Goal: Task Accomplishment & Management: Manage account settings

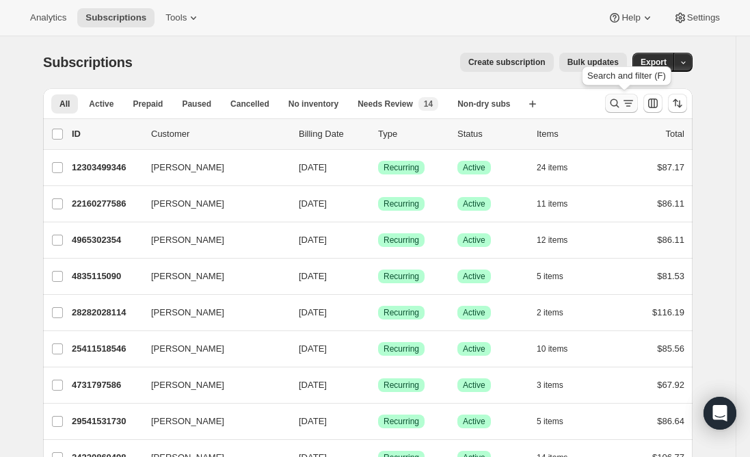
click at [625, 109] on icon "Search and filter results" at bounding box center [629, 103] width 14 height 14
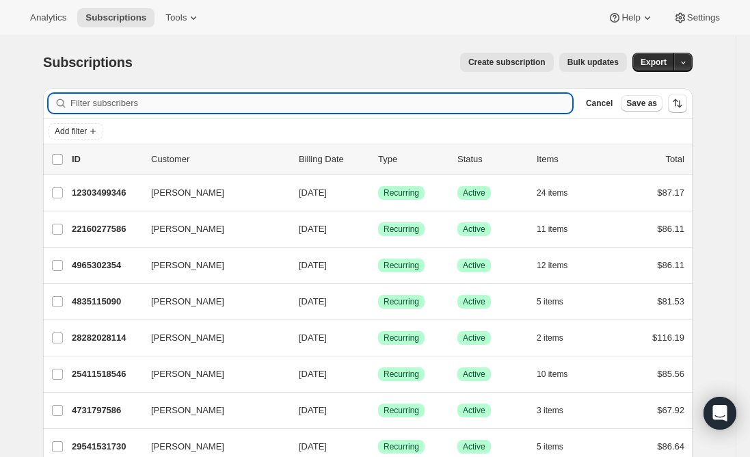
click at [358, 100] on input "Filter subscribers" at bounding box center [321, 103] width 502 height 19
paste input "[EMAIL_ADDRESS][DOMAIN_NAME]"
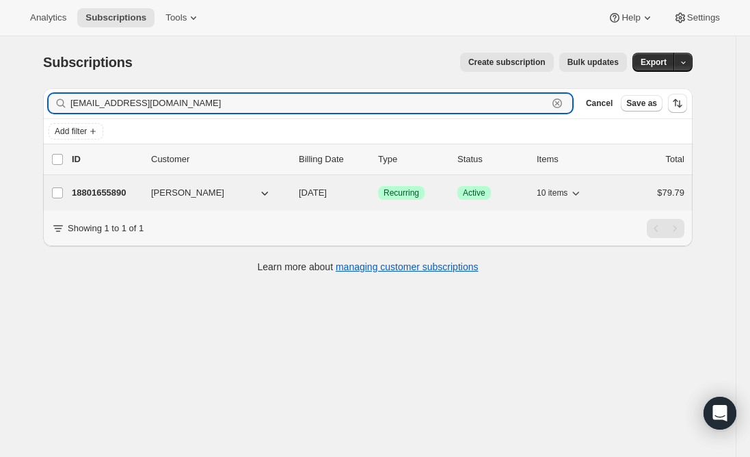
type input "[EMAIL_ADDRESS][DOMAIN_NAME]"
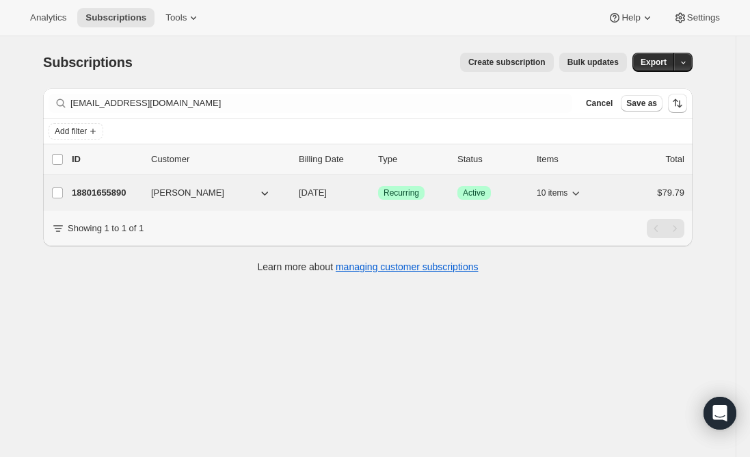
click at [109, 192] on p "18801655890" at bounding box center [106, 193] width 68 height 14
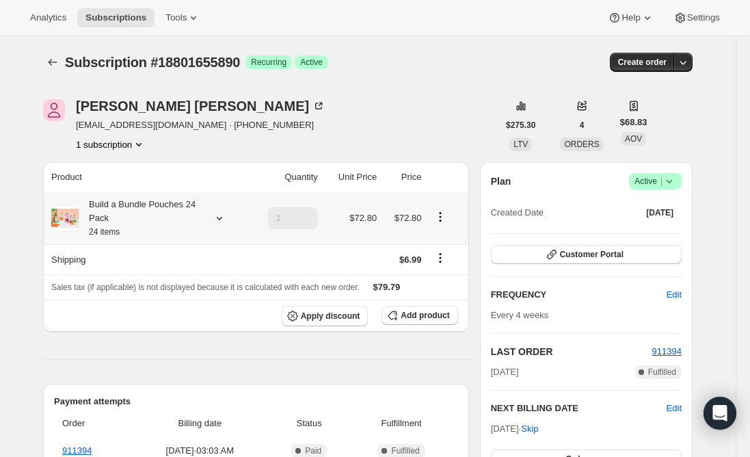
click at [165, 214] on div "Build a Bundle Pouches 24 Pack 24 items" at bounding box center [140, 218] width 123 height 41
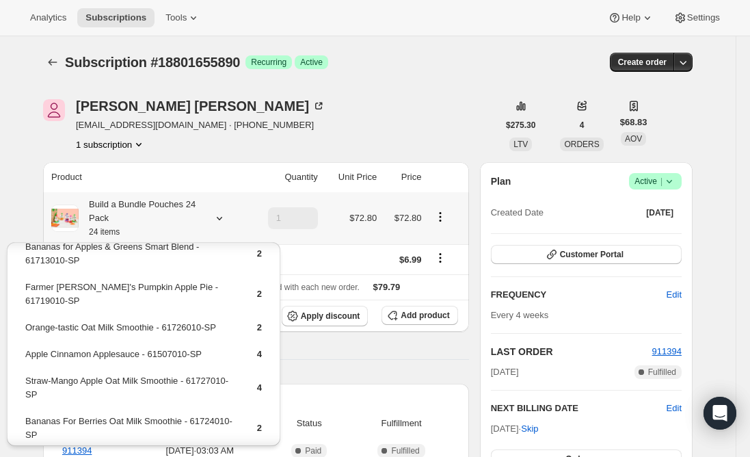
scroll to position [68, 0]
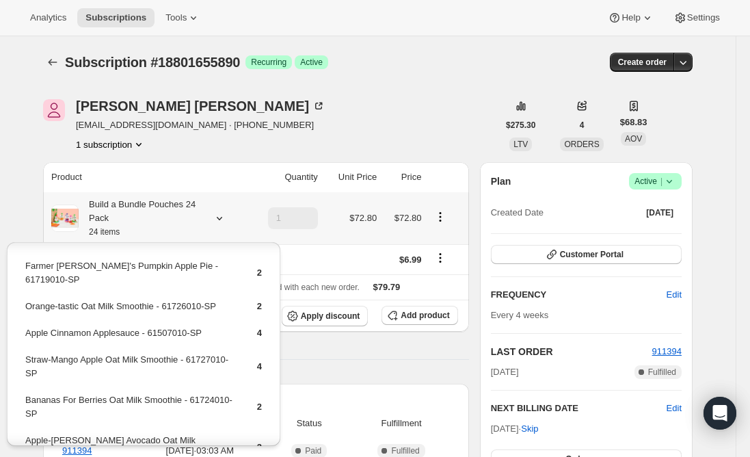
click at [103, 326] on td "Apple Cinnamon Applesauce - 61507010-SP" at bounding box center [129, 338] width 209 height 25
drag, startPoint x: 140, startPoint y: 317, endPoint x: 28, endPoint y: 322, distance: 111.6
click at [28, 326] on td "Apple Cinnamon Applesauce - 61507010-SP" at bounding box center [129, 338] width 209 height 25
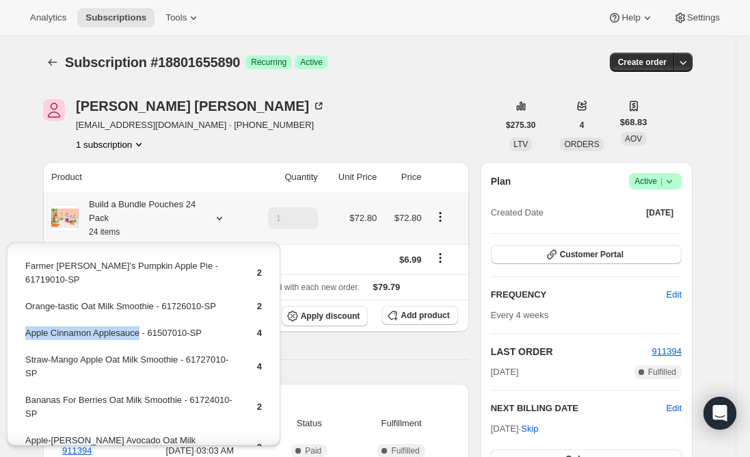
copy td "Apple Cinnamon Applesauce"
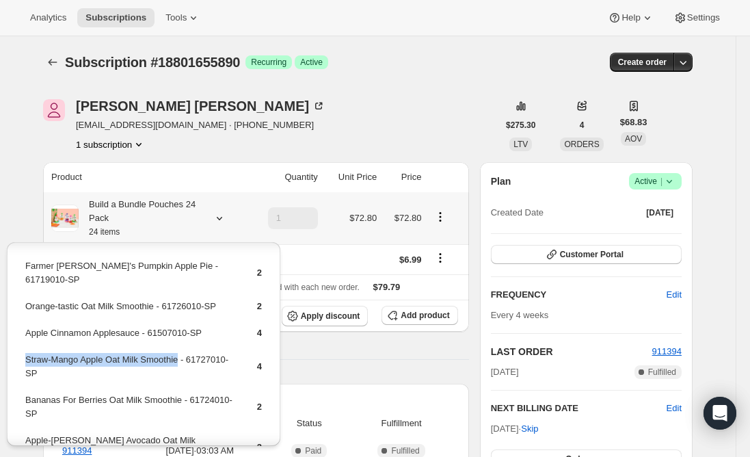
drag, startPoint x: 181, startPoint y: 348, endPoint x: 25, endPoint y: 345, distance: 155.3
click at [25, 352] on td "Straw-Mango Apple Oat Milk Smoothie - 61727010-SP" at bounding box center [129, 371] width 209 height 39
copy td "Straw-Mango Apple Oat Milk Smoothie"
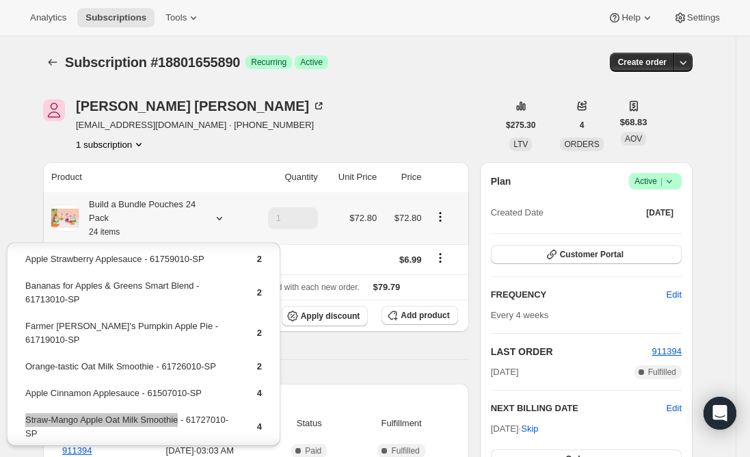
scroll to position [0, 0]
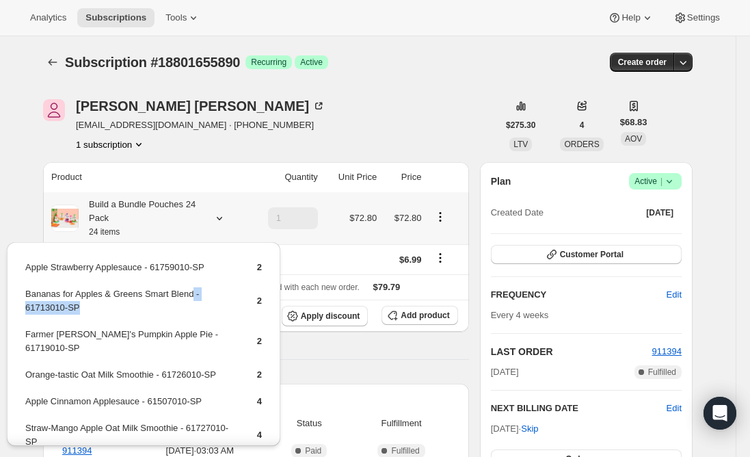
drag, startPoint x: 189, startPoint y: 293, endPoint x: 103, endPoint y: 310, distance: 88.5
click at [103, 309] on td "Bananas for Apples & Greens Smart Blend - 61713010-SP" at bounding box center [129, 306] width 209 height 39
click at [83, 297] on td "Bananas for Apples & Greens Smart Blend - 61713010-SP" at bounding box center [129, 306] width 209 height 39
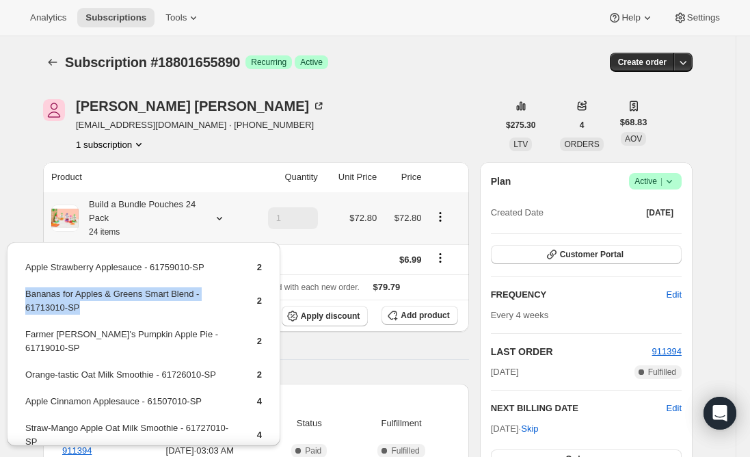
copy td "Bananas for Apples & Greens Smart Blend - 61713010-SP"
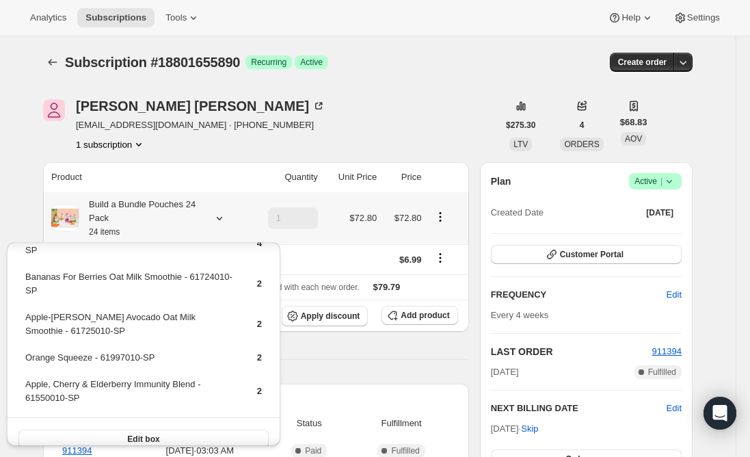
scroll to position [192, 0]
click at [70, 349] on td "Orange Squeeze - 61997010-SP" at bounding box center [129, 361] width 209 height 25
copy td "Orange Squeeze - 61997010-SP"
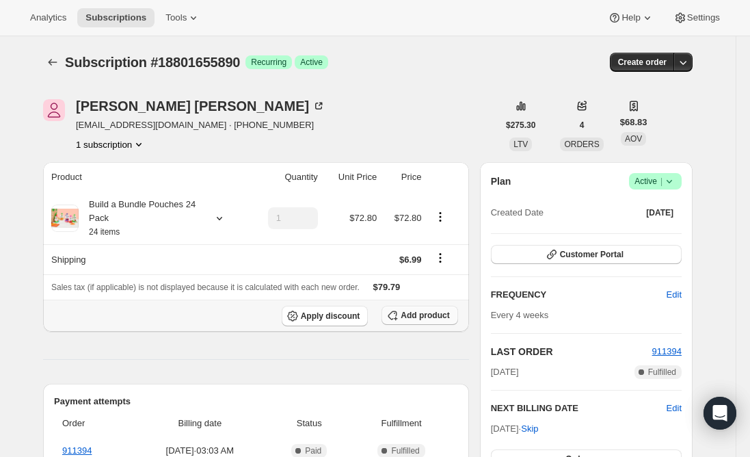
click at [432, 311] on span "Add product" at bounding box center [425, 315] width 49 height 11
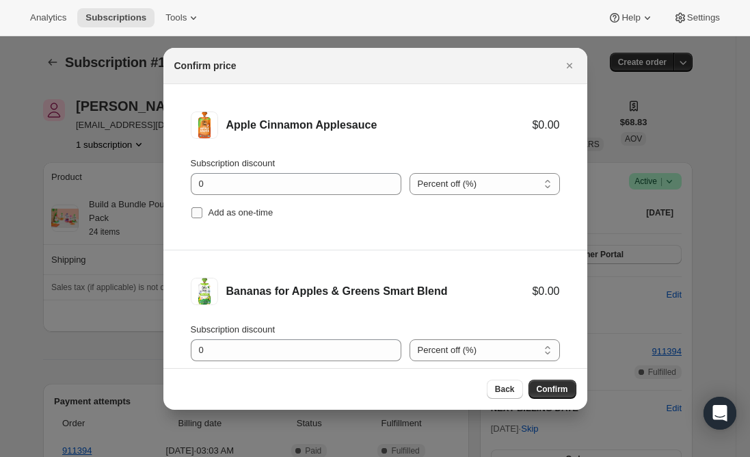
click at [194, 209] on input "Add as one-time" at bounding box center [196, 212] width 11 height 11
checkbox input "true"
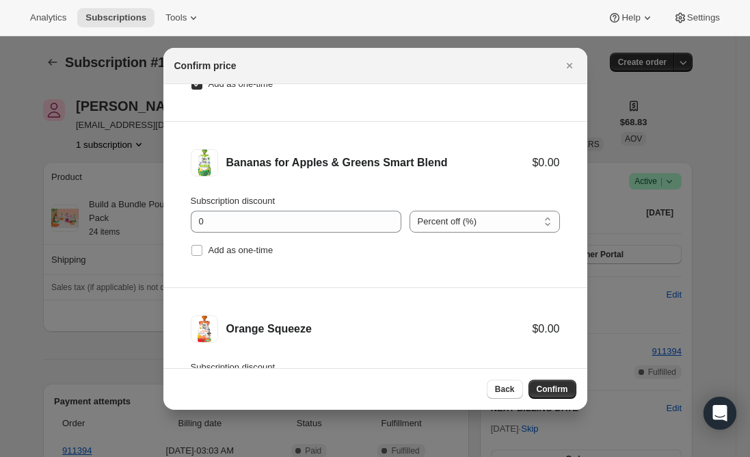
scroll to position [137, 0]
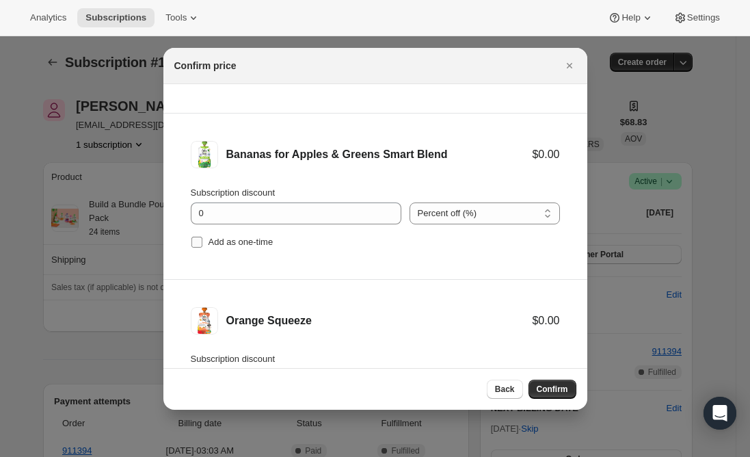
click at [198, 244] on input "Add as one-time" at bounding box center [196, 242] width 11 height 11
checkbox input "true"
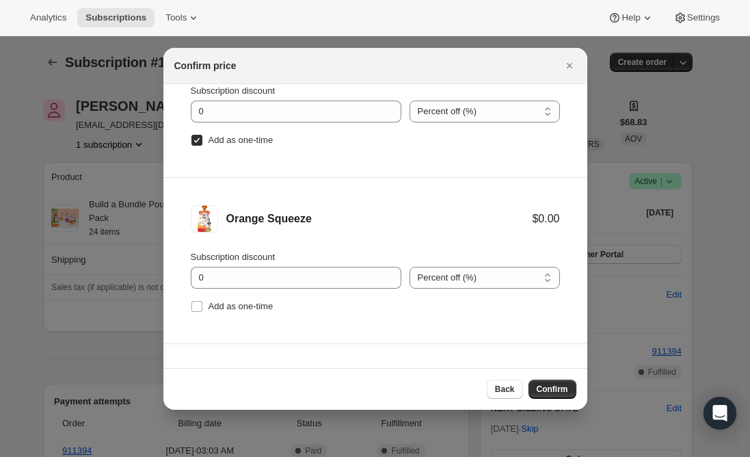
scroll to position [274, 0]
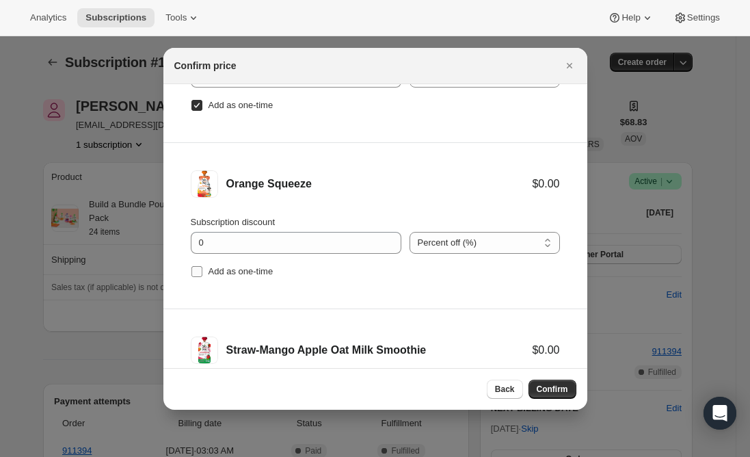
click at [191, 269] on span ":r1ae:" at bounding box center [197, 271] width 12 height 12
click at [191, 269] on input "Add as one-time" at bounding box center [196, 271] width 11 height 11
checkbox input "true"
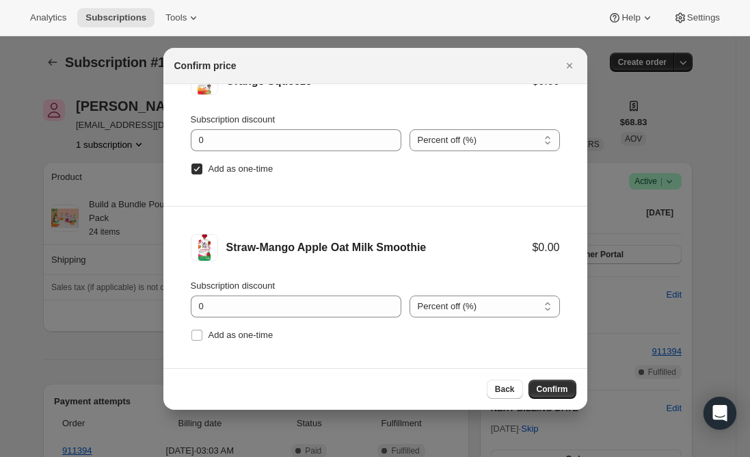
scroll to position [389, 0]
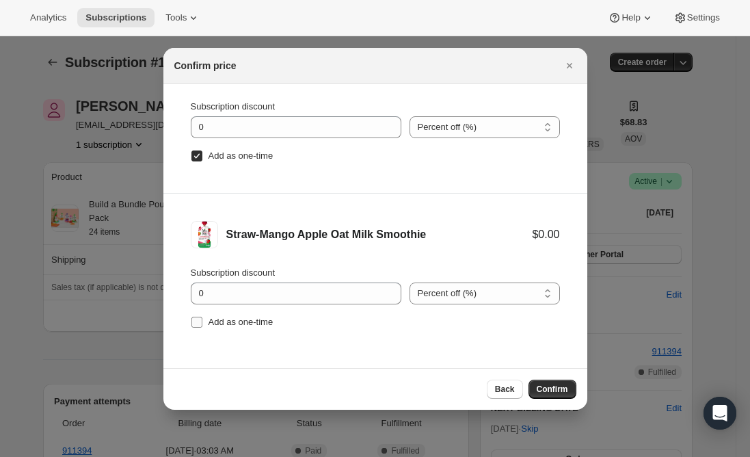
click at [198, 319] on input "Add as one-time" at bounding box center [196, 322] width 11 height 11
checkbox input "true"
click at [556, 382] on button "Confirm" at bounding box center [553, 389] width 48 height 19
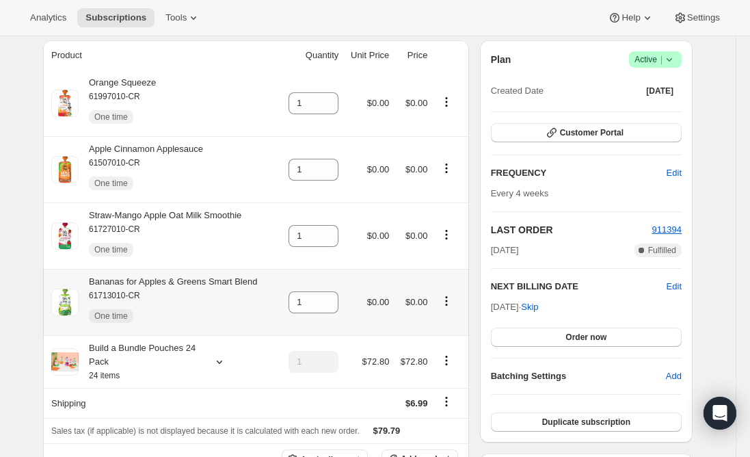
scroll to position [137, 0]
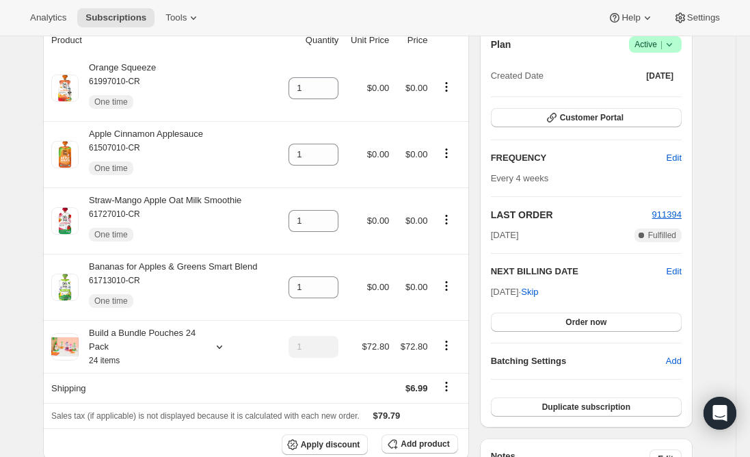
click at [335, 213] on icon at bounding box center [328, 217] width 14 height 14
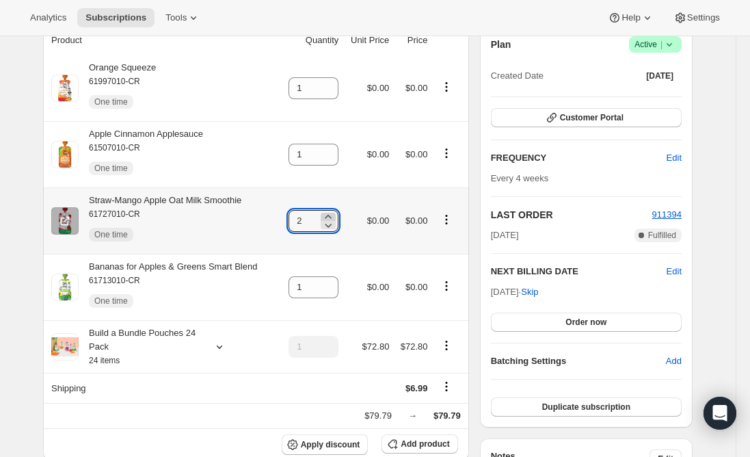
click at [335, 213] on icon at bounding box center [328, 217] width 14 height 14
type input "3"
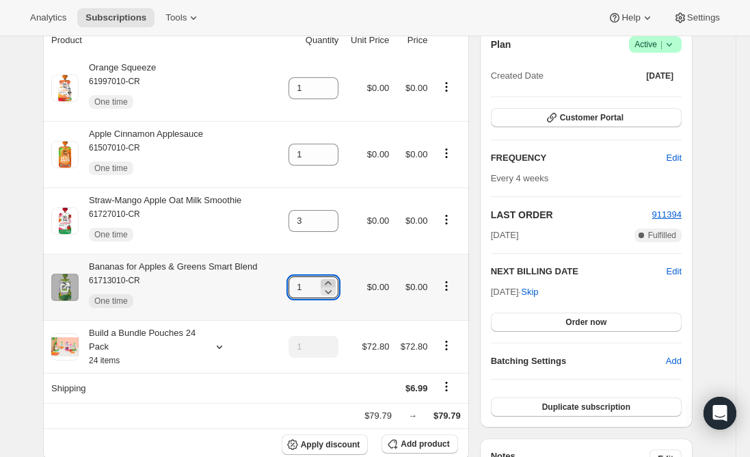
click at [333, 281] on icon at bounding box center [328, 283] width 14 height 14
type input "3"
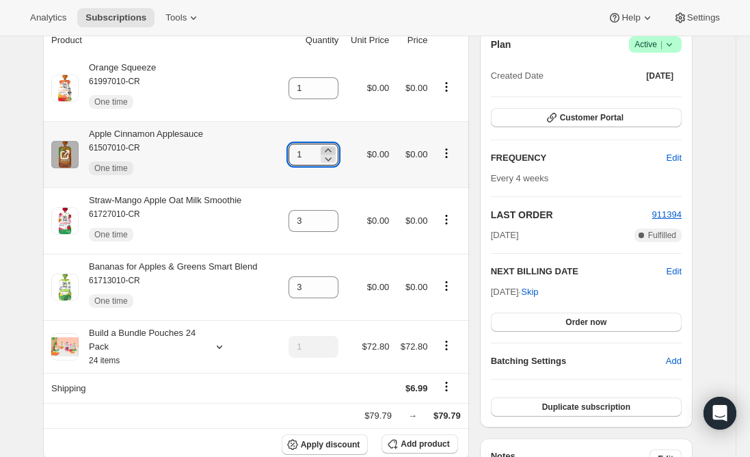
click at [334, 147] on icon at bounding box center [328, 151] width 14 height 14
type input "2"
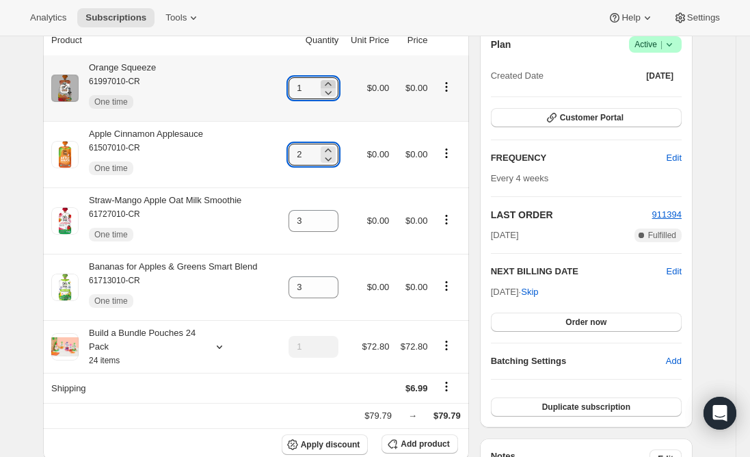
click at [332, 83] on icon at bounding box center [329, 83] width 6 height 3
type input "2"
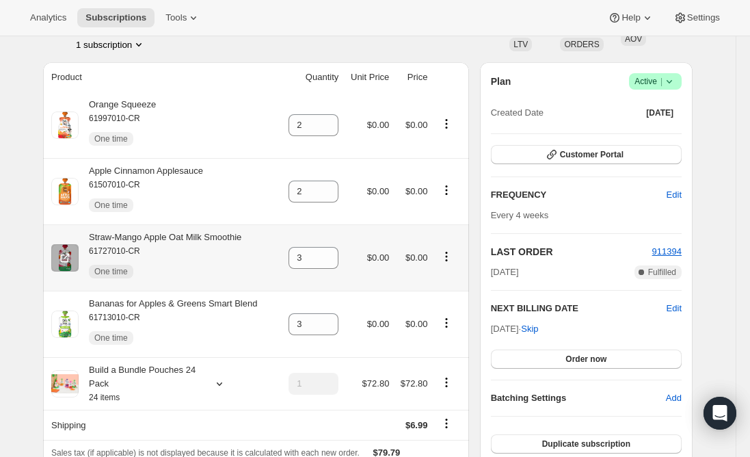
scroll to position [0, 0]
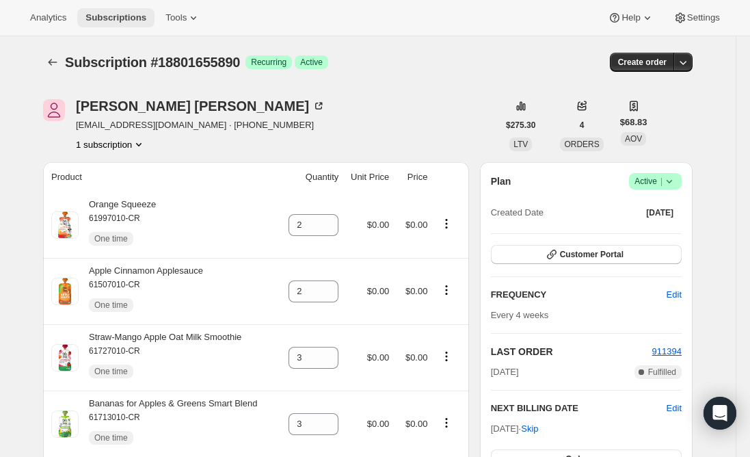
click at [124, 17] on span "Subscriptions" at bounding box center [115, 17] width 61 height 11
